Goal: Information Seeking & Learning: Learn about a topic

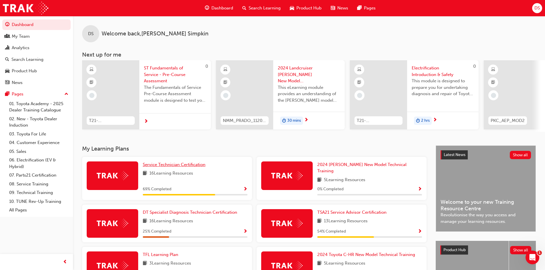
click at [175, 167] on span "Service Technician Certification" at bounding box center [174, 164] width 63 height 5
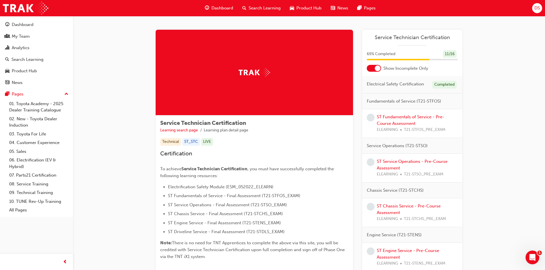
click at [379, 67] on div at bounding box center [378, 69] width 6 height 6
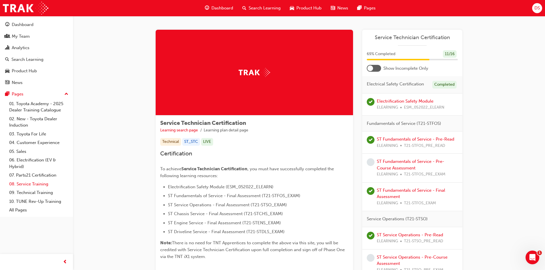
click at [36, 186] on link "08. Service Training" at bounding box center [39, 184] width 64 height 9
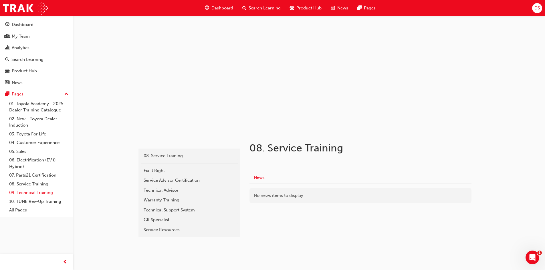
click at [36, 193] on link "09. Technical Training" at bounding box center [39, 193] width 64 height 9
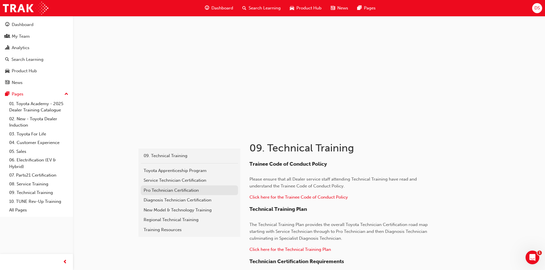
click at [169, 190] on div "Pro Technician Certification" at bounding box center [190, 190] width 92 height 7
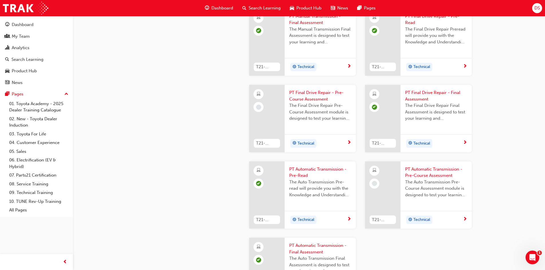
scroll to position [1658, 0]
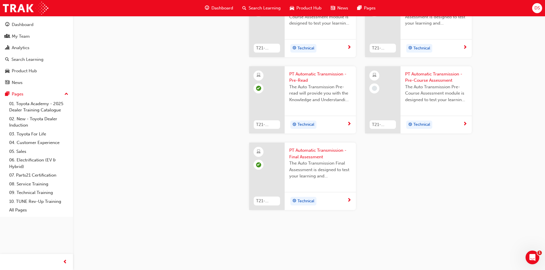
click at [320, 152] on span "PT Automatic Transmission - Final Assessment" at bounding box center [320, 153] width 62 height 13
